Goal: Task Accomplishment & Management: Use online tool/utility

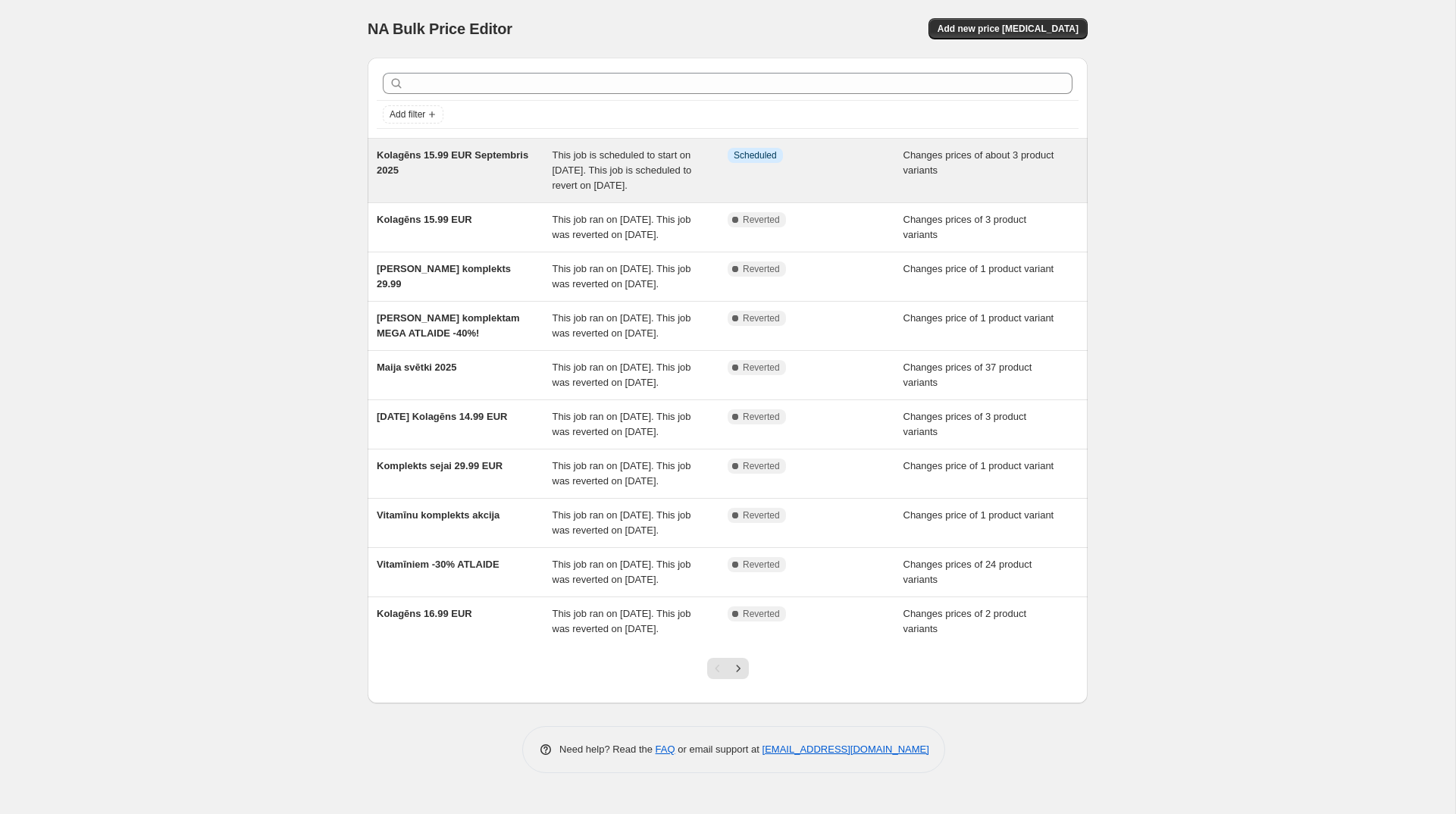
click at [643, 169] on span "This job is scheduled to start on [DATE]. This job is scheduled to revert on [D…" at bounding box center [622, 170] width 140 height 42
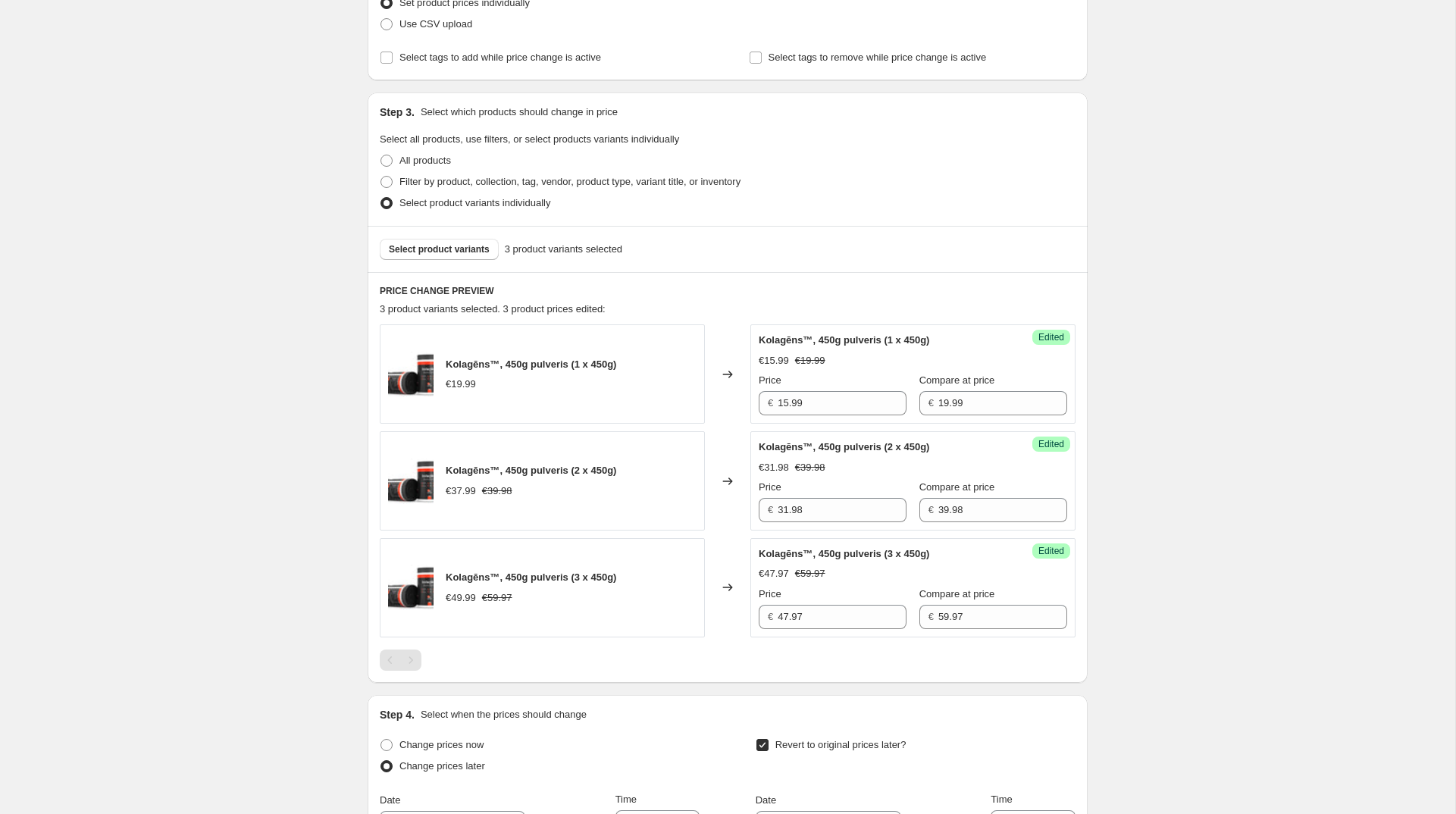
scroll to position [711, 0]
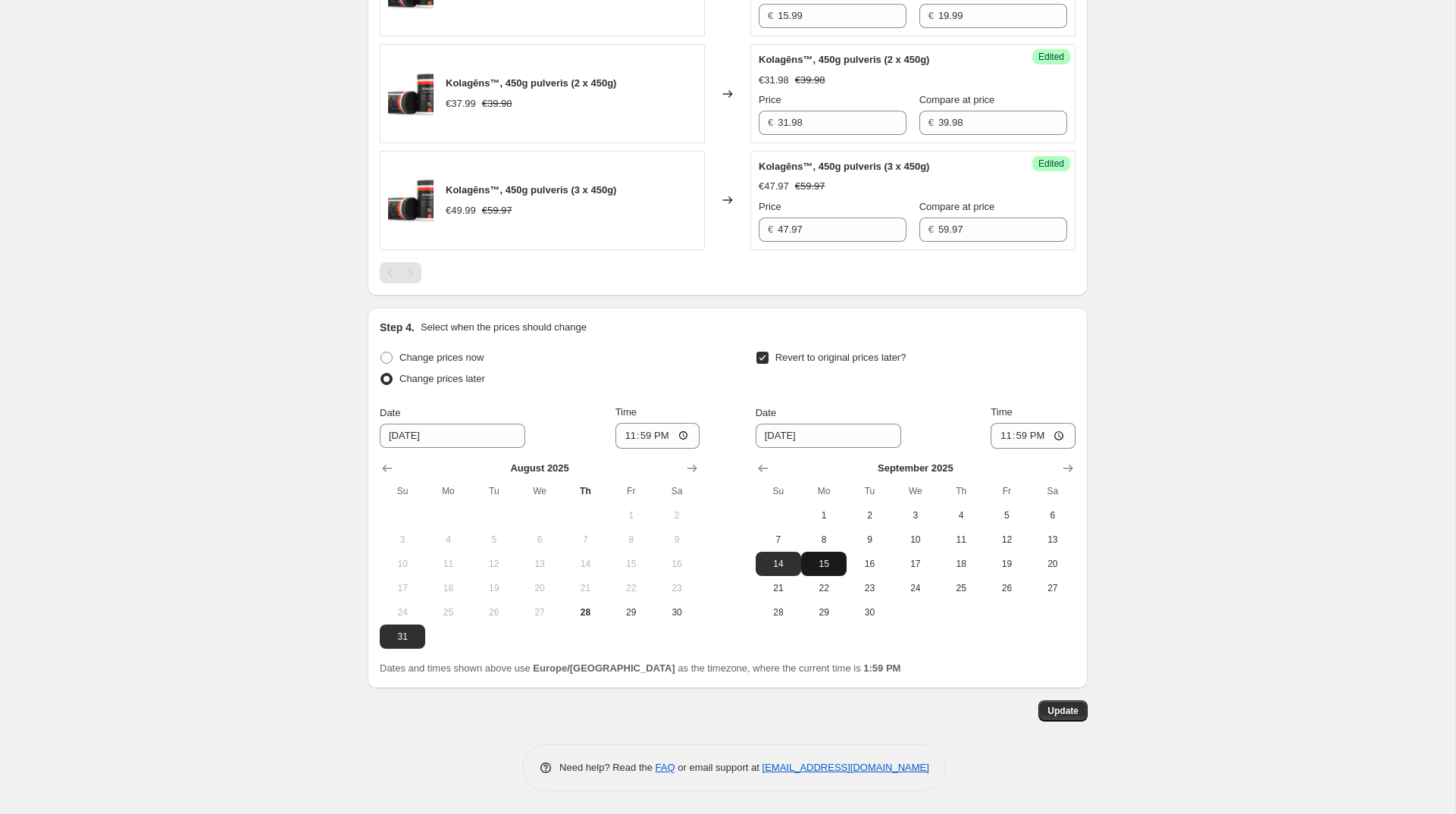
click at [824, 559] on span "15" at bounding box center [824, 564] width 33 height 12
type input "[DATE]"
click at [1058, 708] on span "Update" at bounding box center [1063, 711] width 31 height 12
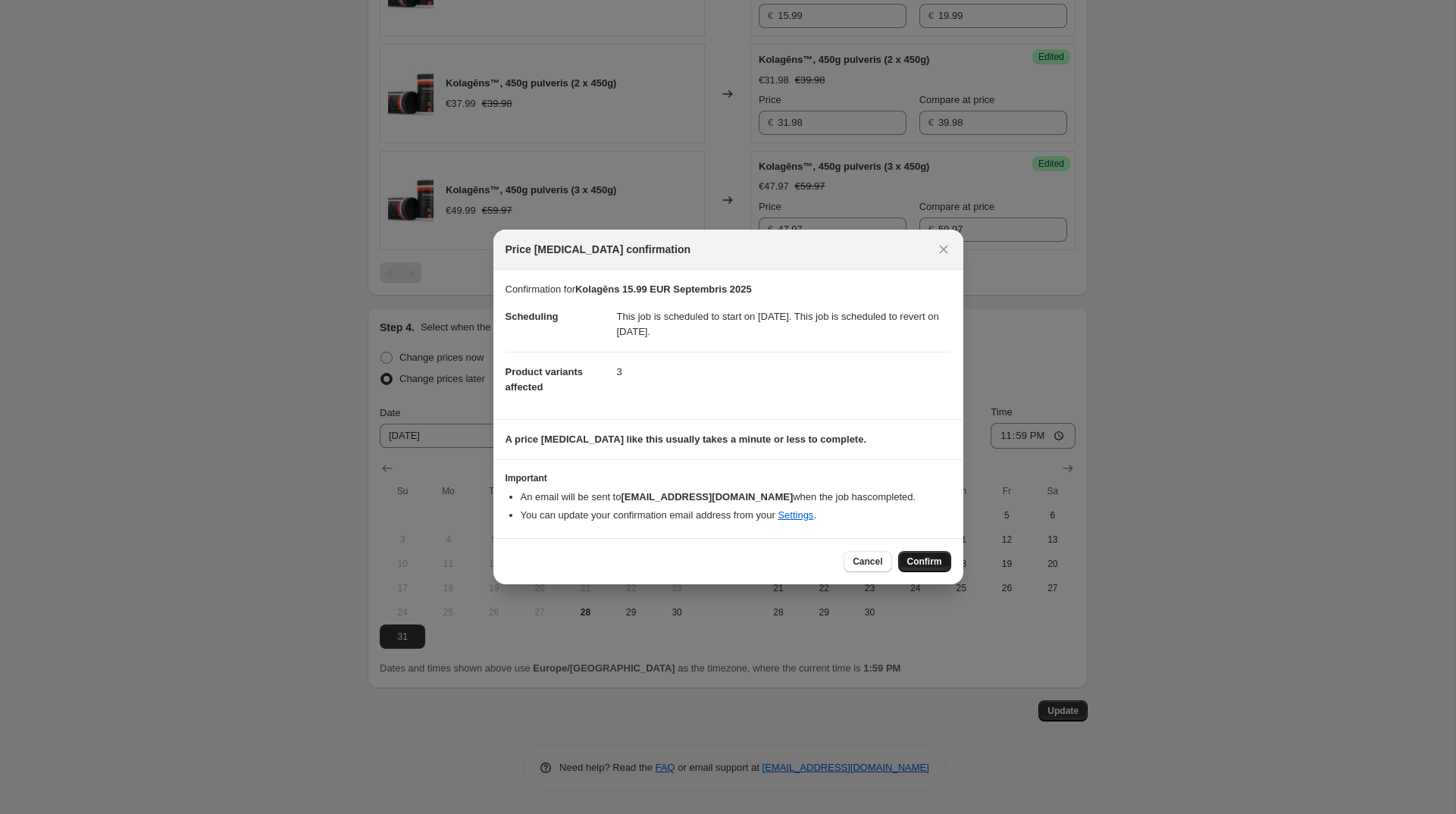
click at [937, 562] on span "Confirm" at bounding box center [925, 562] width 35 height 12
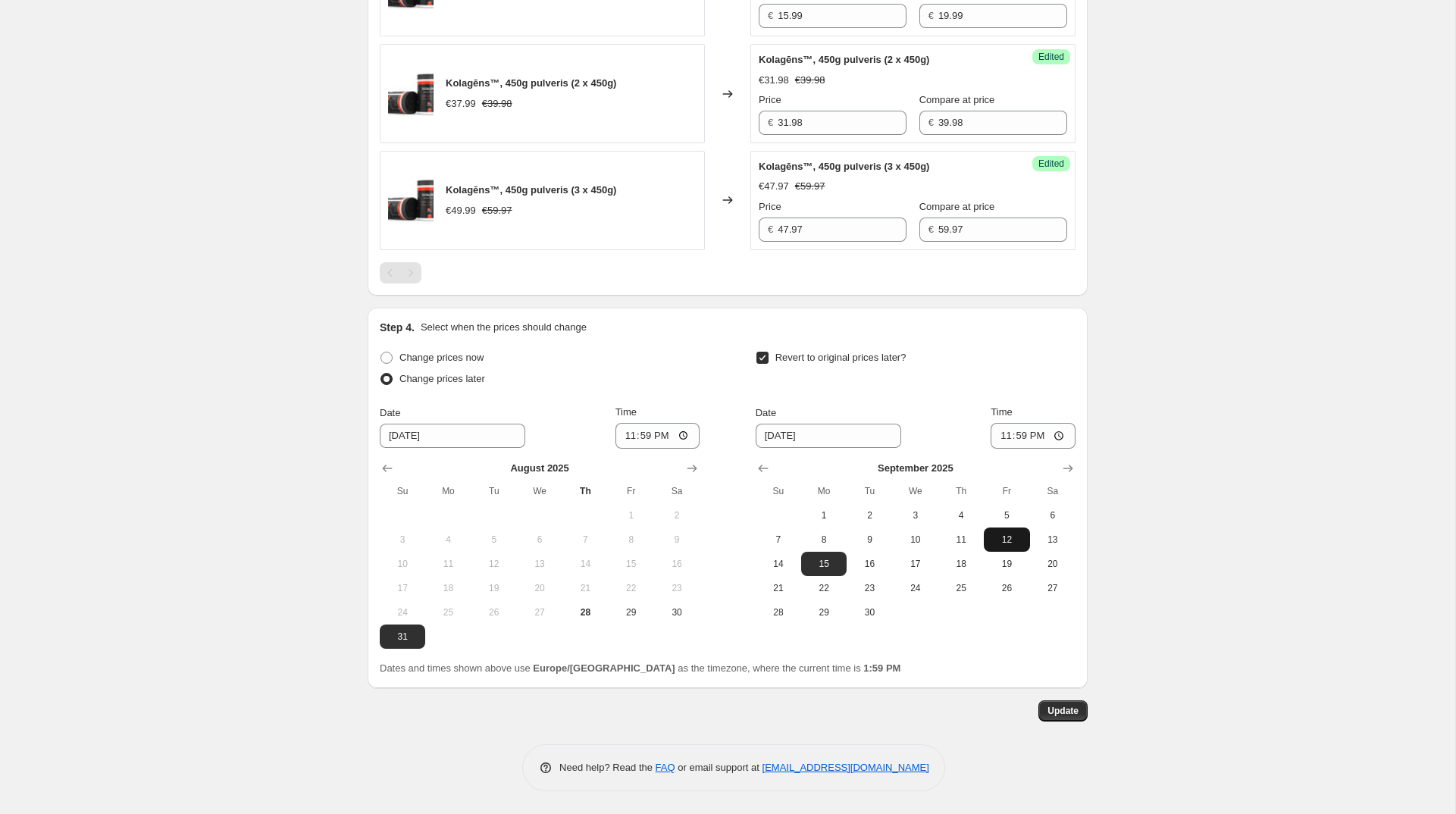
scroll to position [0, 0]
